Goal: Check status

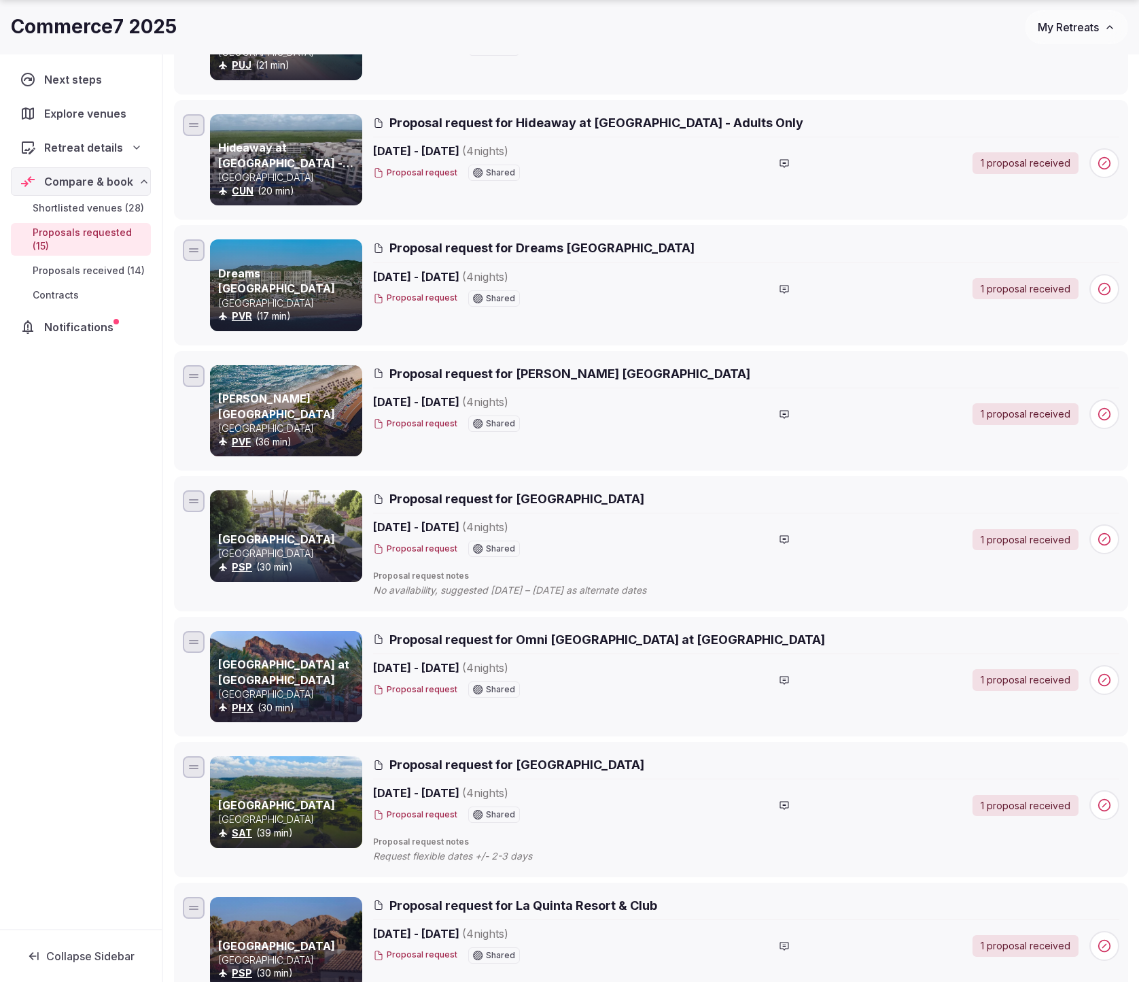
scroll to position [522, 0]
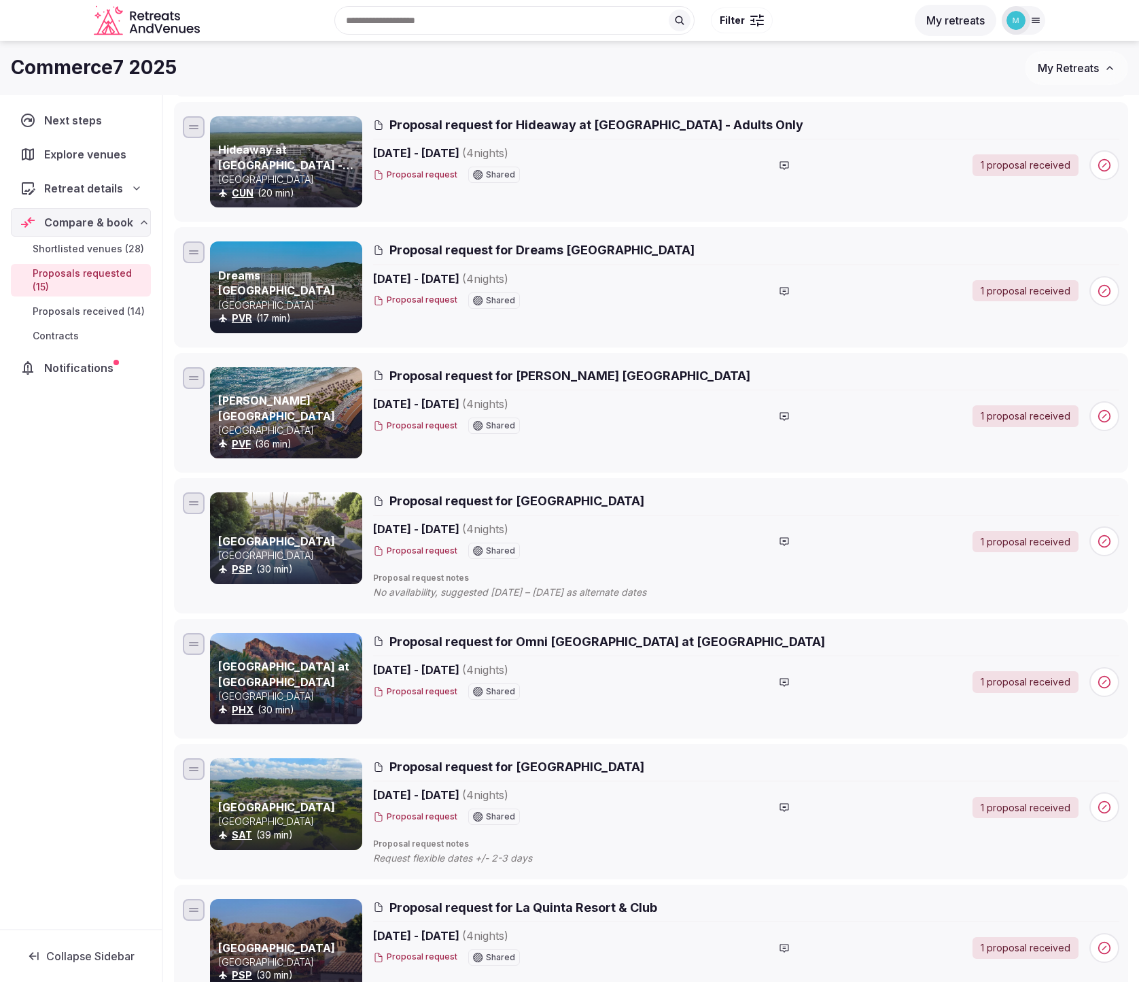
click at [99, 311] on span "Proposals received (14)" at bounding box center [89, 312] width 112 height 14
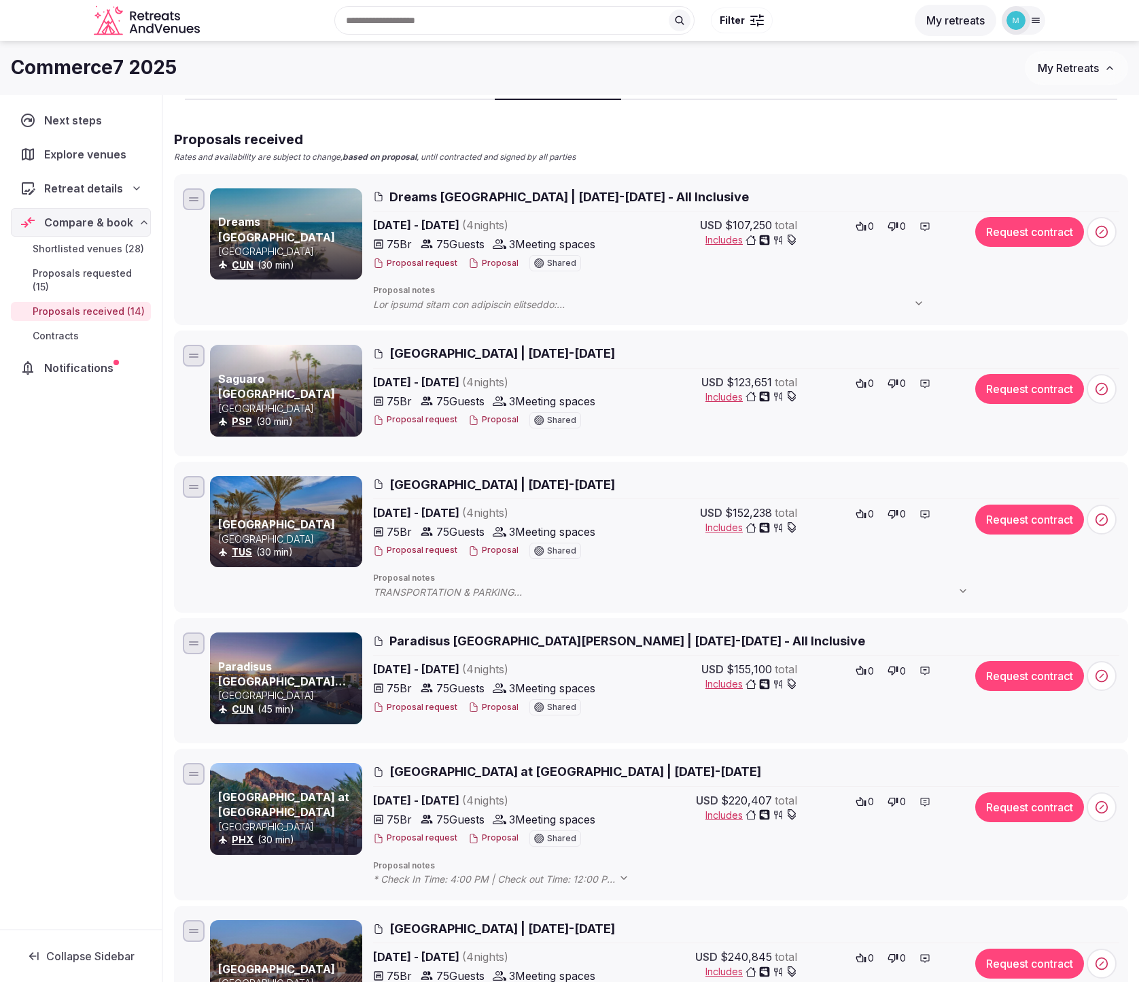
scroll to position [84, 0]
click at [103, 274] on span "Proposals requested (15)" at bounding box center [89, 279] width 113 height 27
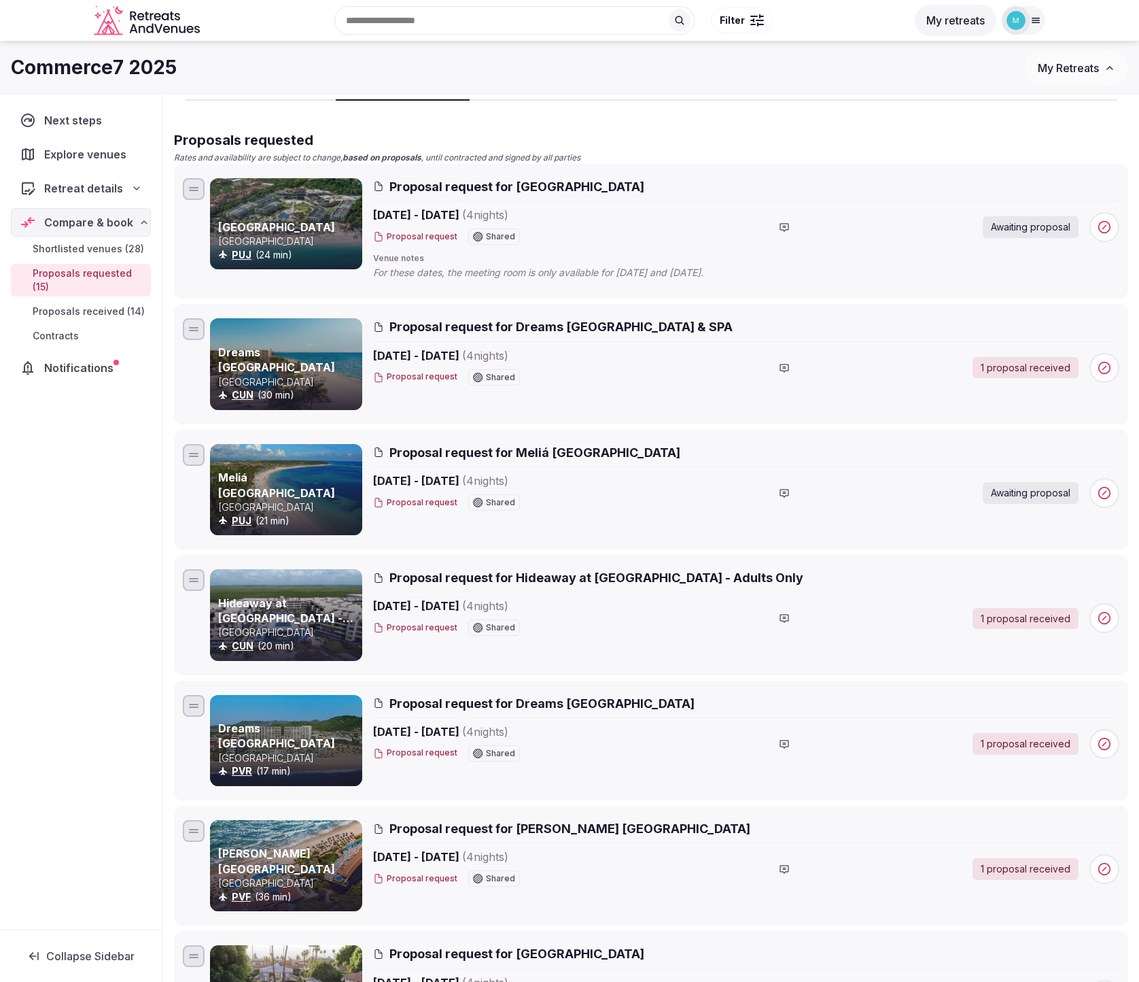
click at [101, 311] on span "Proposals received (14)" at bounding box center [89, 312] width 112 height 14
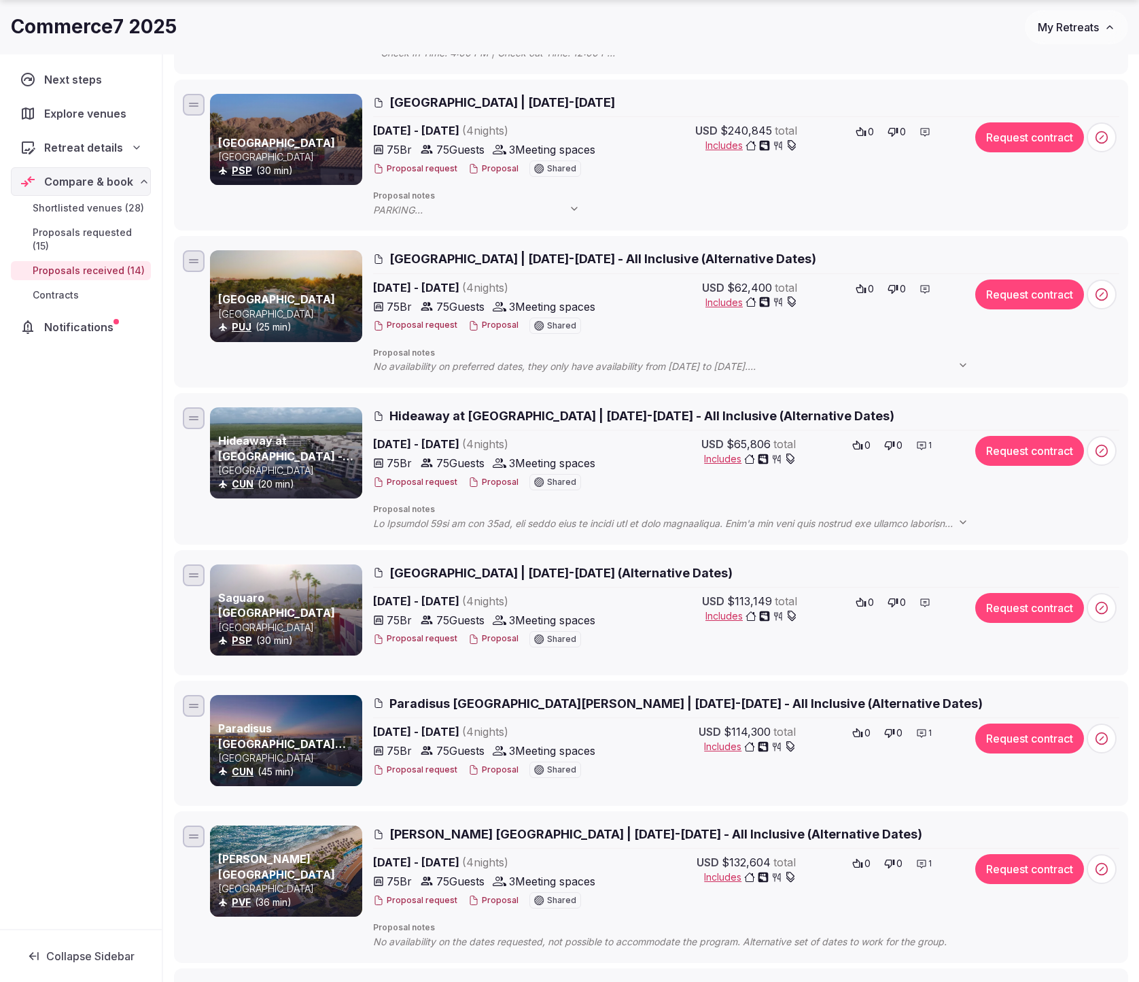
scroll to position [916, 0]
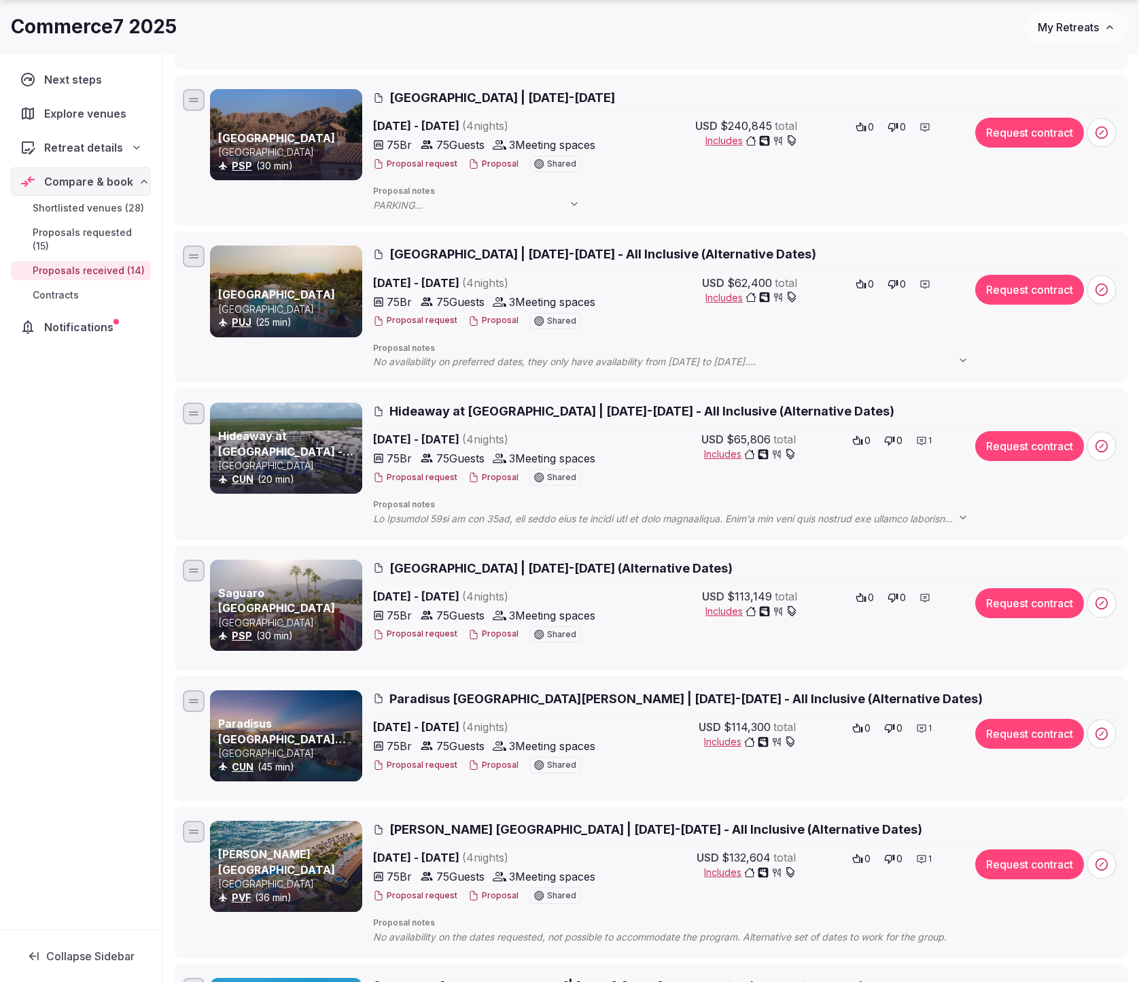
drag, startPoint x: 390, startPoint y: 254, endPoint x: 511, endPoint y: 364, distance: 163.1
click at [310, 286] on div "[GEOGRAPHIC_DATA] [GEOGRAPHIC_DATA] (25 min) [GEOGRAPHIC_DATA] | [DATE]-[DATE] …" at bounding box center [665, 306] width 910 height 123
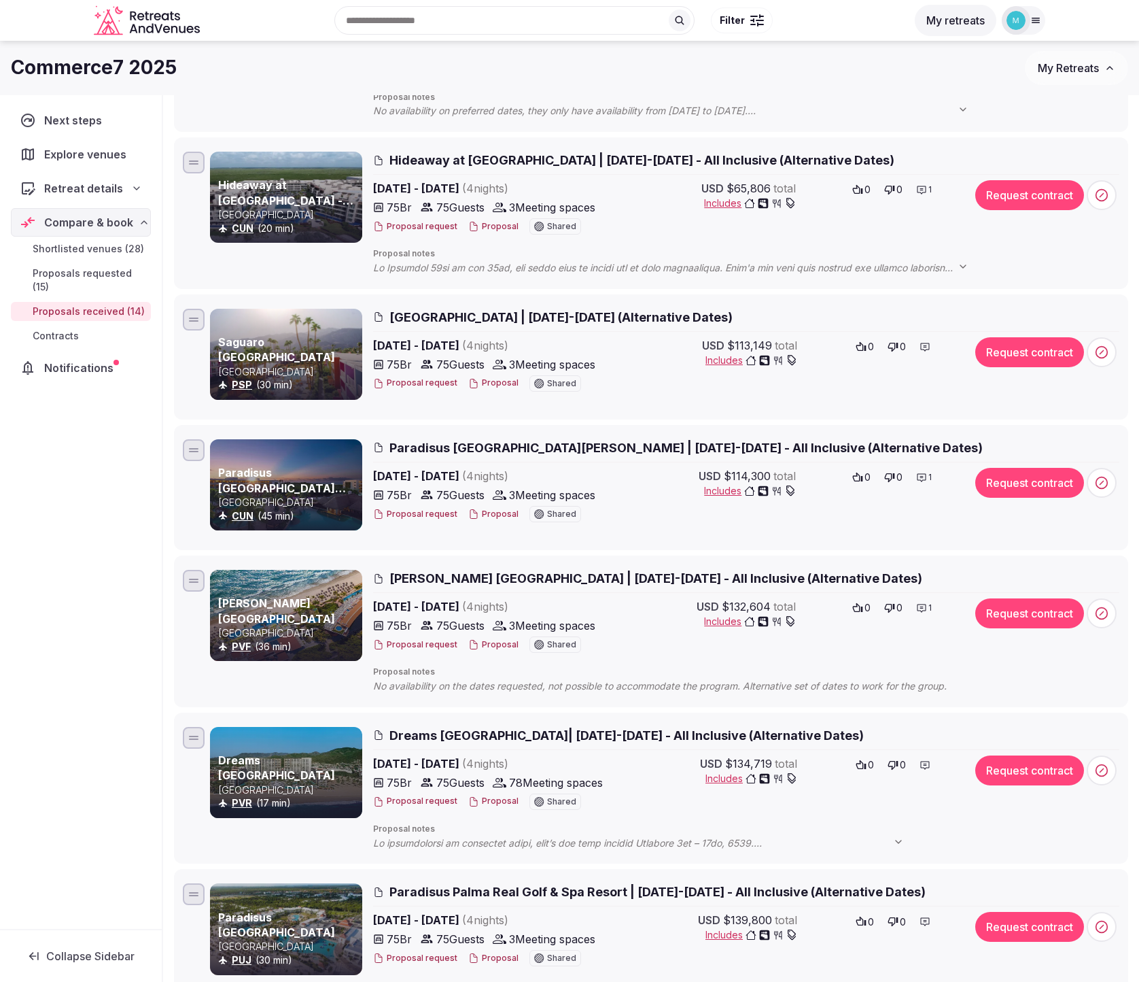
scroll to position [1157, 0]
